Goal: Navigation & Orientation: Find specific page/section

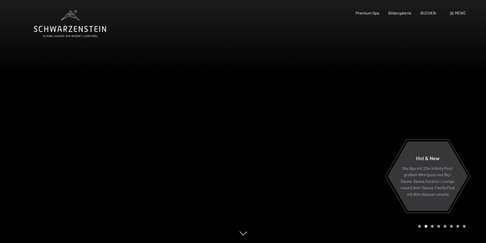
click at [462, 14] on span "Menü" at bounding box center [459, 12] width 11 height 5
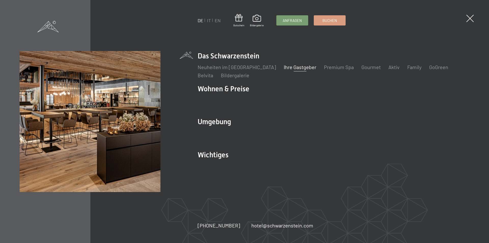
click at [295, 67] on link "Ihre Gastgeber" at bounding box center [300, 67] width 33 height 6
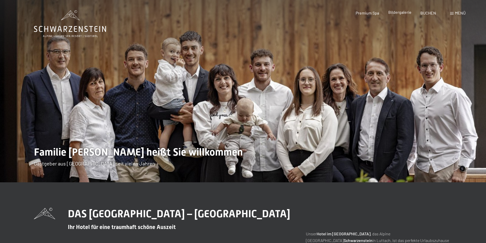
click at [391, 11] on span "Bildergalerie" at bounding box center [399, 12] width 23 height 5
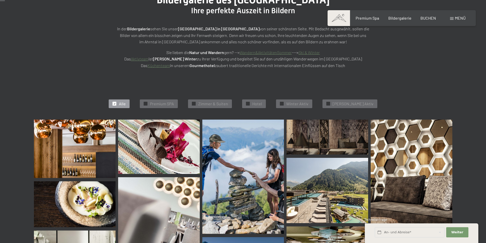
scroll to position [76, 0]
click at [222, 104] on span "Zimmer & Suiten" at bounding box center [213, 104] width 30 height 6
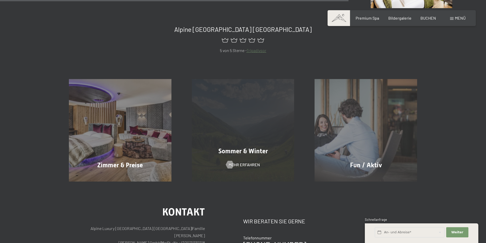
scroll to position [460, 0]
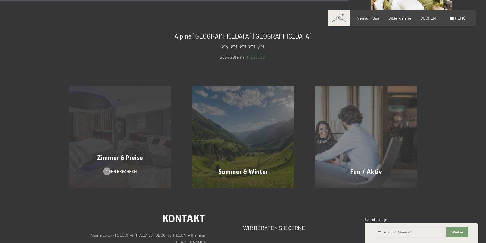
click at [170, 112] on div "Zimmer & Preise Mehr erfahren" at bounding box center [120, 137] width 123 height 102
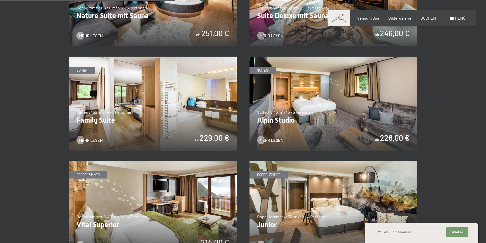
scroll to position [586, 0]
